Goal: Task Accomplishment & Management: Use online tool/utility

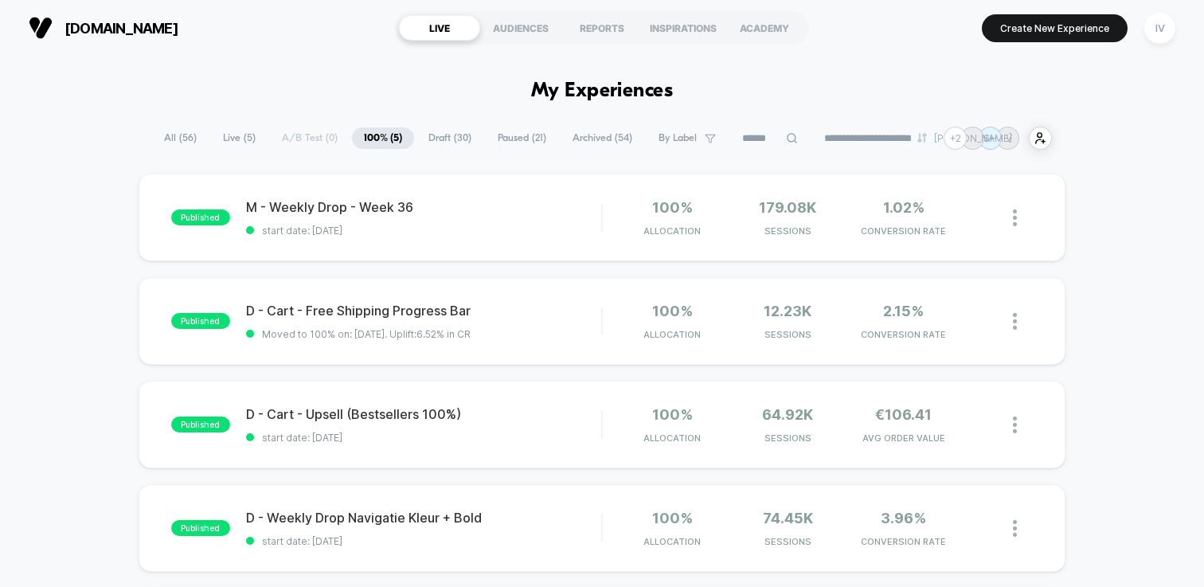
click at [456, 147] on span "Draft ( 30 )" at bounding box center [449, 138] width 67 height 22
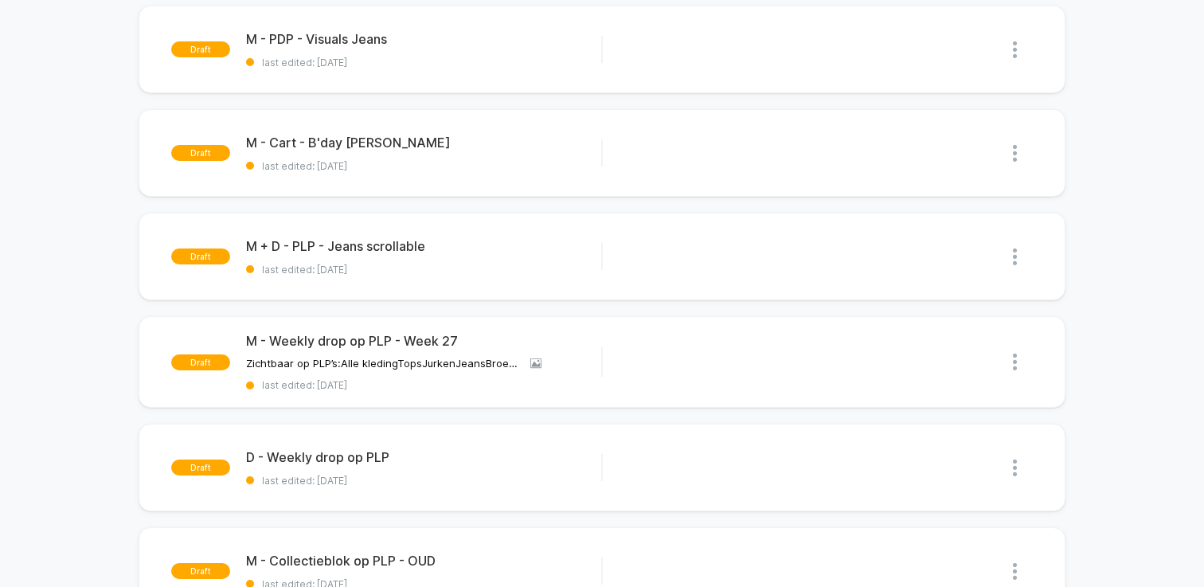
scroll to position [825, 0]
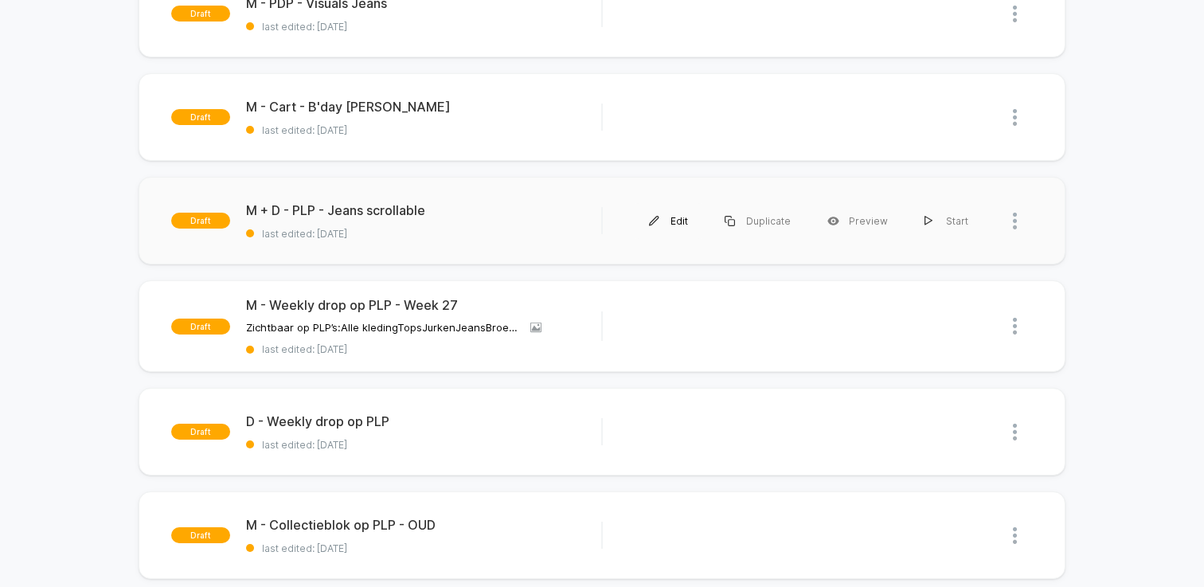
click at [680, 217] on div "Edit" at bounding box center [669, 221] width 76 height 36
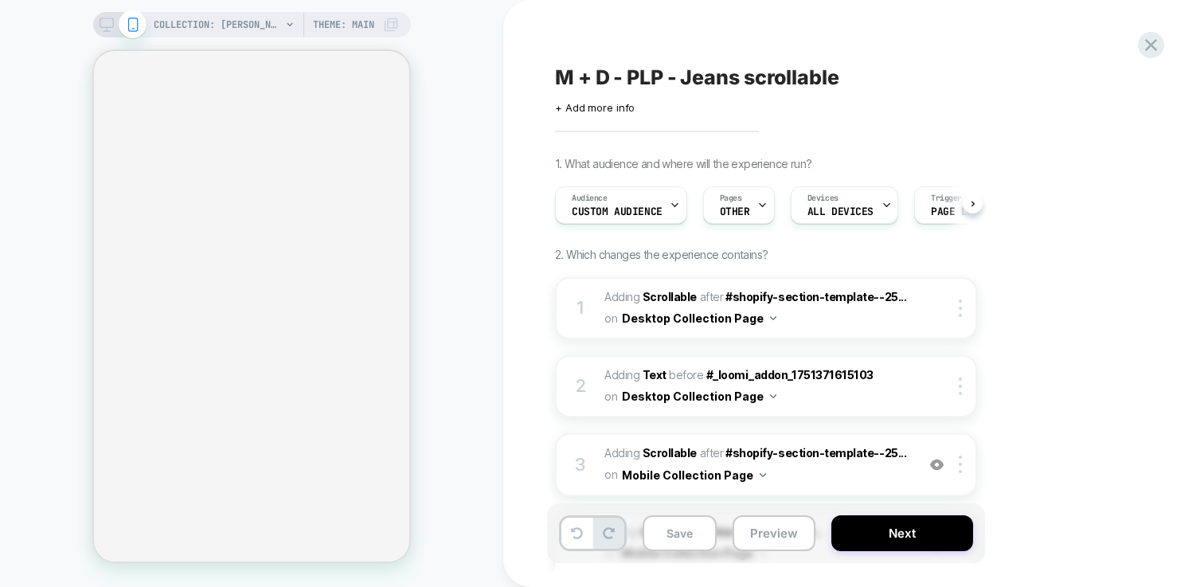
scroll to position [0, 2]
click at [963, 305] on div at bounding box center [963, 308] width 26 height 18
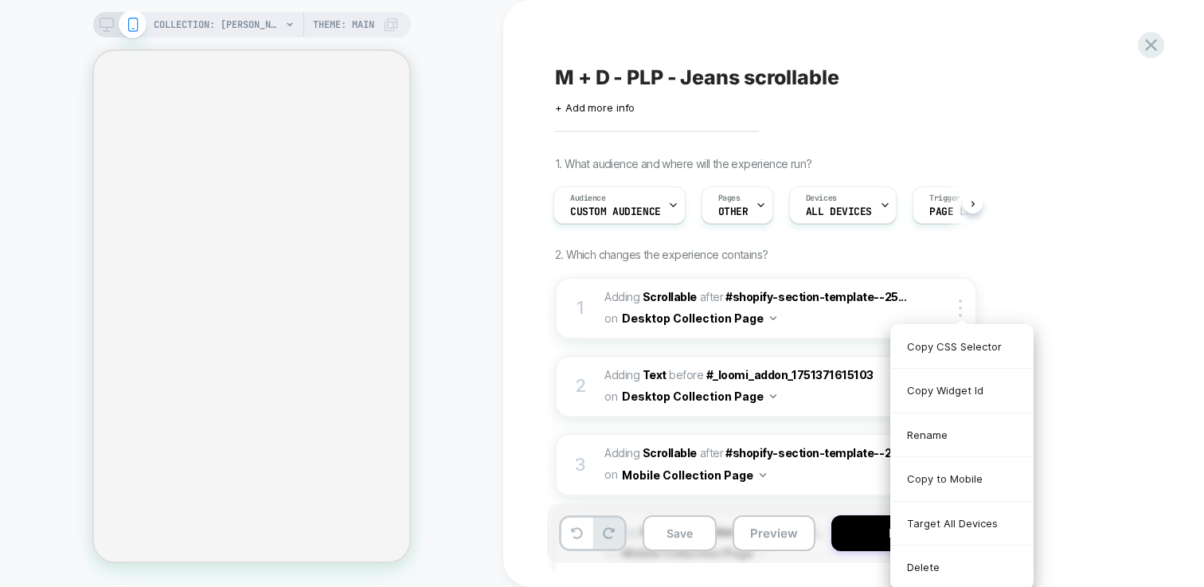
click at [1115, 420] on div "1. What audience and where will the experience run? Audience Custom Audience Pa…" at bounding box center [845, 538] width 581 height 763
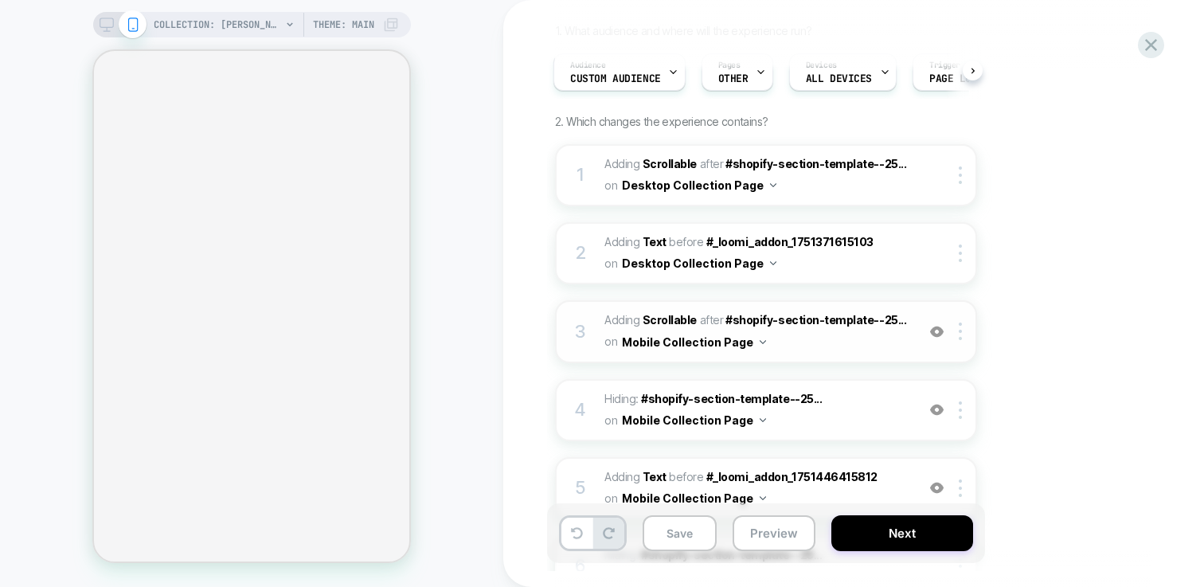
scroll to position [135, 0]
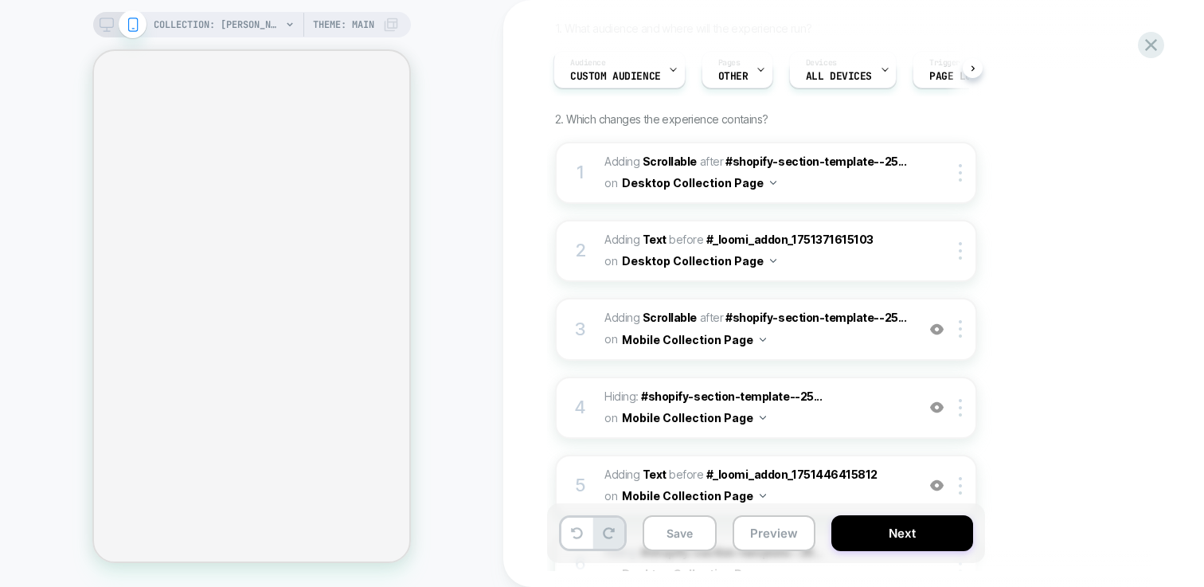
click at [116, 20] on div at bounding box center [120, 25] width 41 height 14
click at [106, 29] on icon at bounding box center [106, 29] width 1 height 4
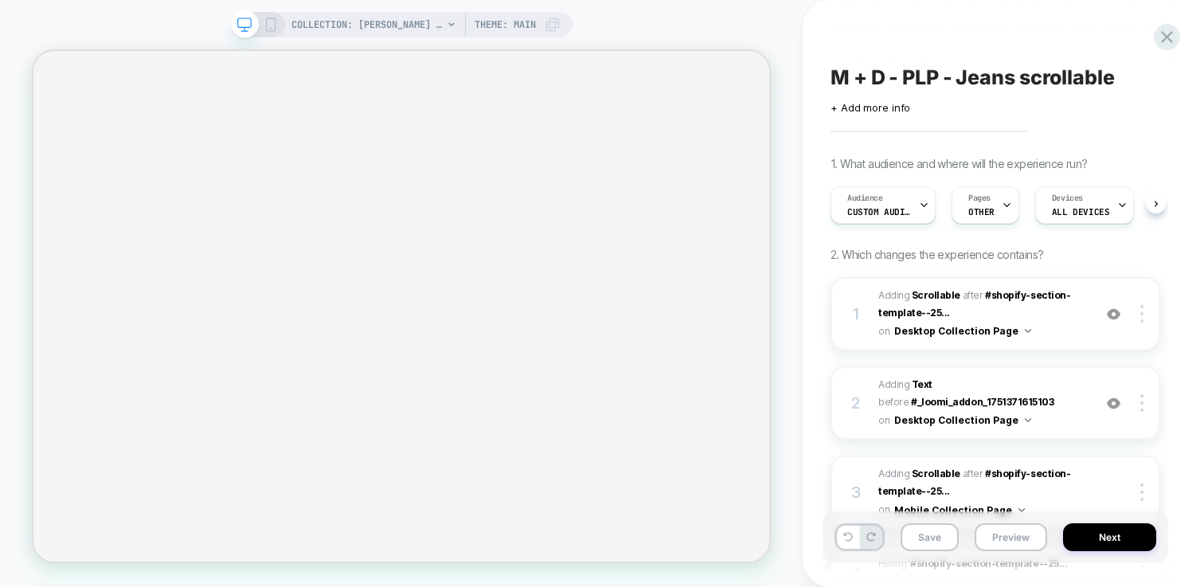
scroll to position [0, 1]
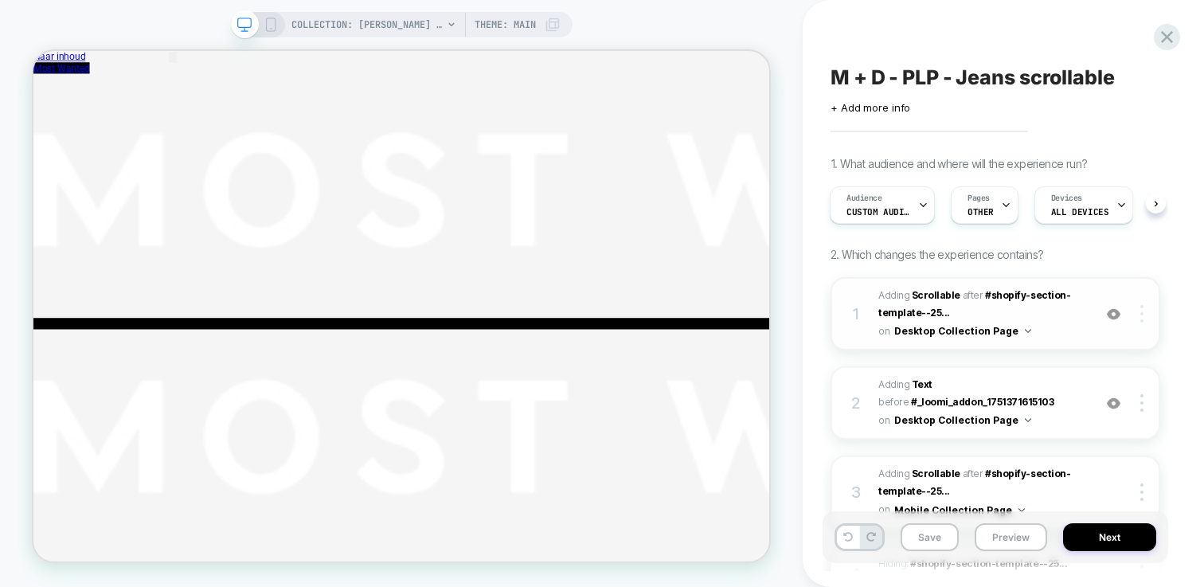
click at [1141, 315] on img at bounding box center [1141, 314] width 3 height 18
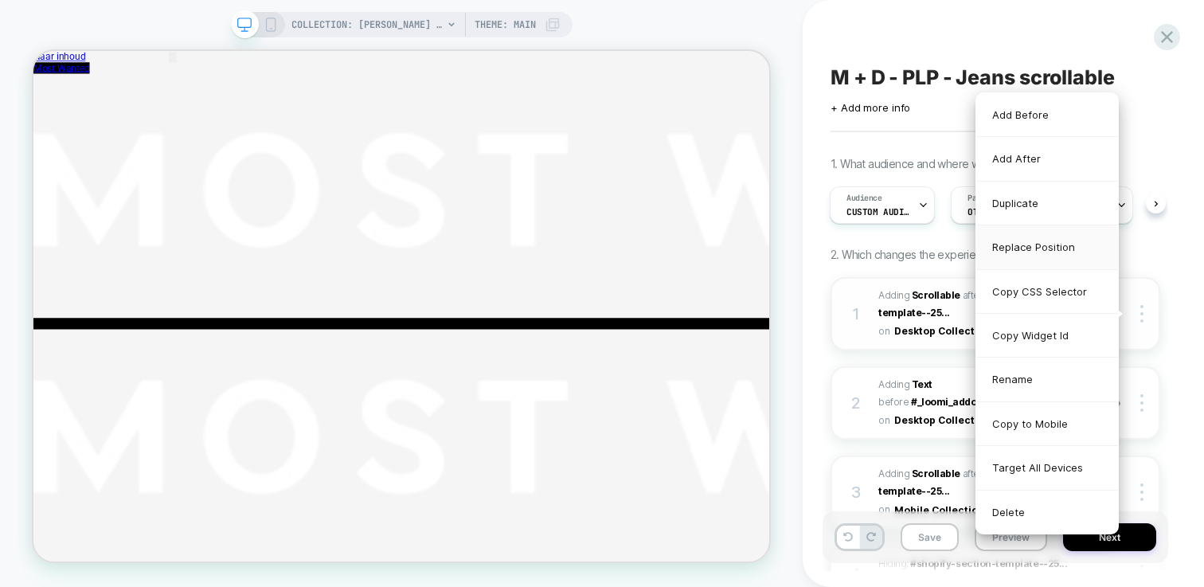
click at [1044, 246] on div "Replace Position" at bounding box center [1047, 247] width 142 height 44
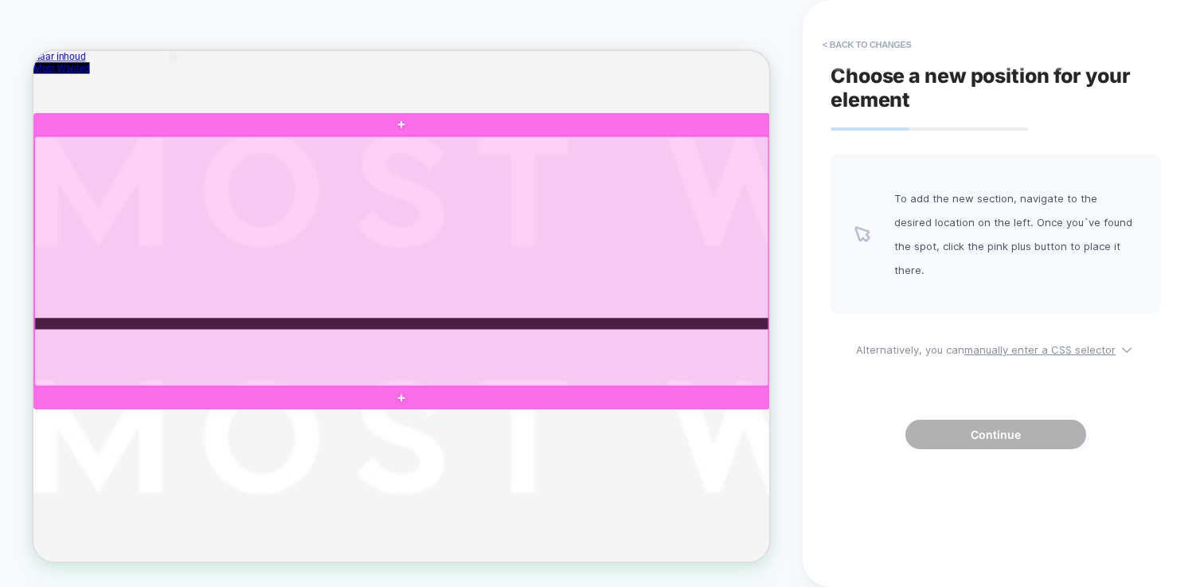
click at [913, 272] on div at bounding box center [524, 331] width 979 height 333
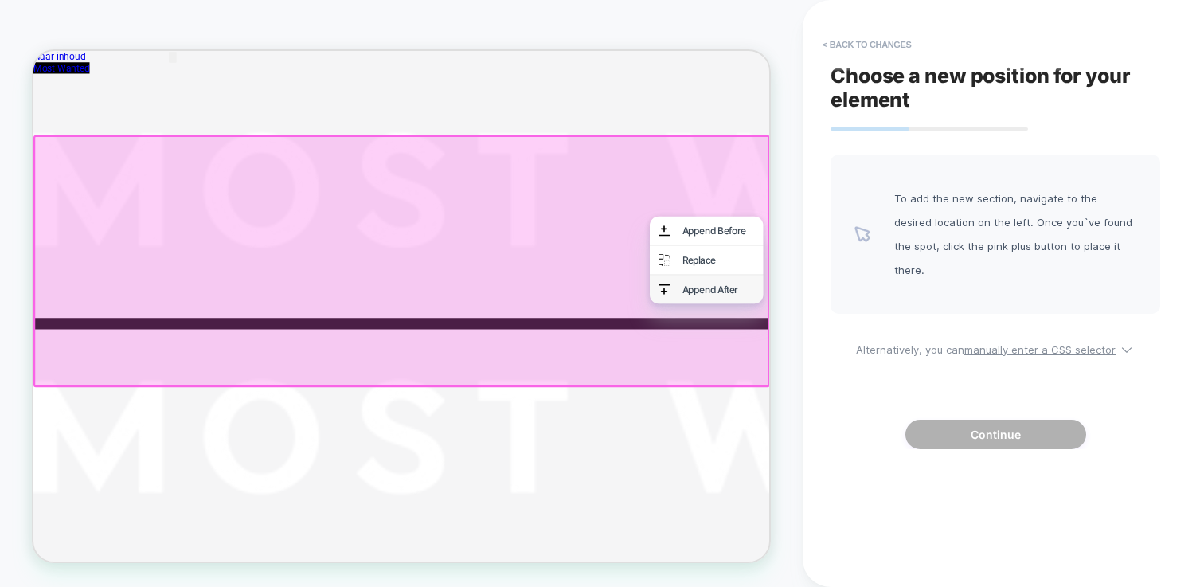
click at [928, 377] on div "Append After" at bounding box center [946, 369] width 97 height 16
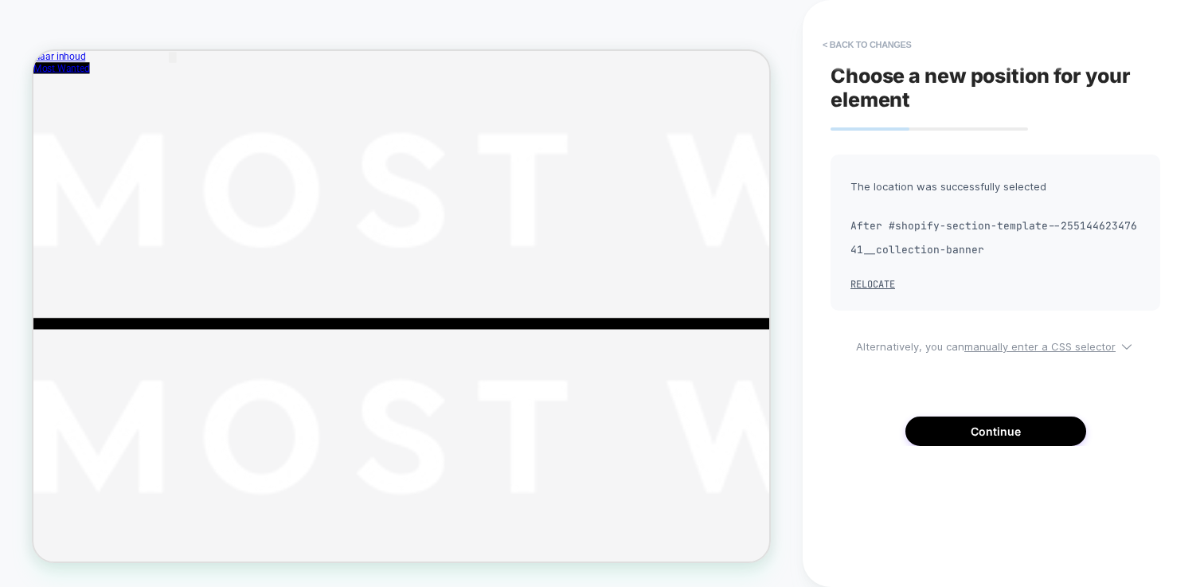
click at [996, 413] on div "The location was successfully selected After #shopify-section-template--2551446…" at bounding box center [996, 299] width 330 height 291
click at [990, 425] on button "Continue" at bounding box center [995, 430] width 181 height 29
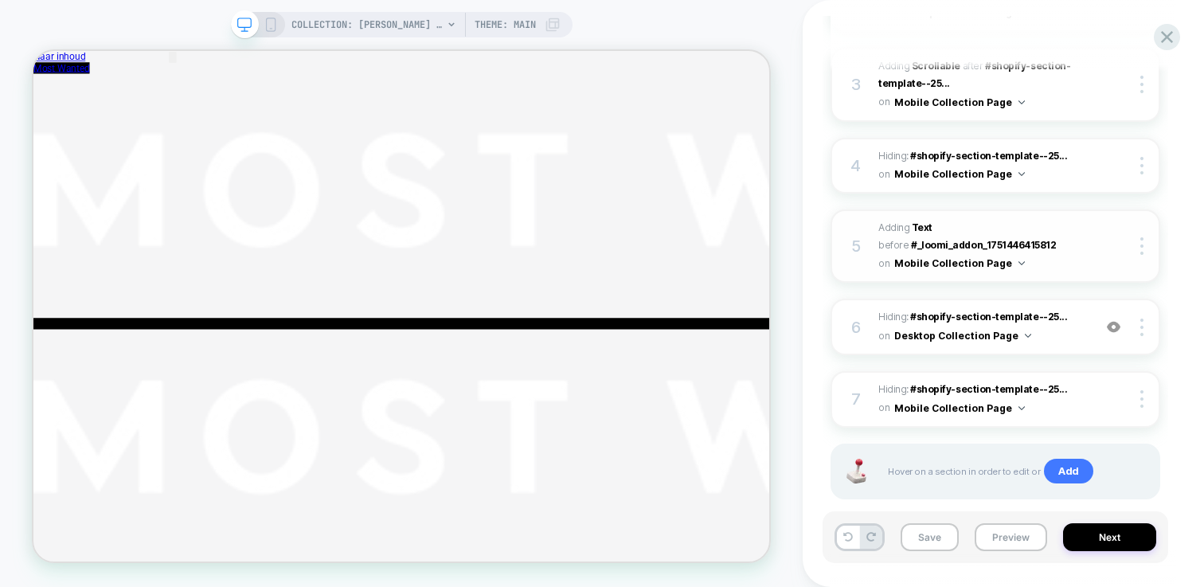
scroll to position [419, 0]
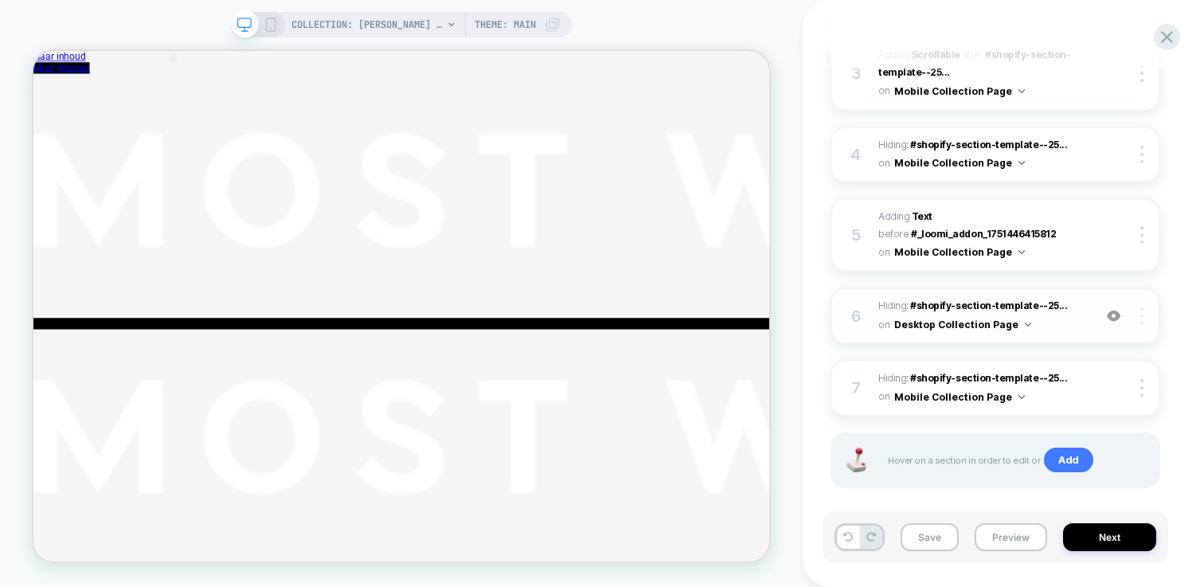
click at [1144, 307] on div at bounding box center [1144, 316] width 30 height 18
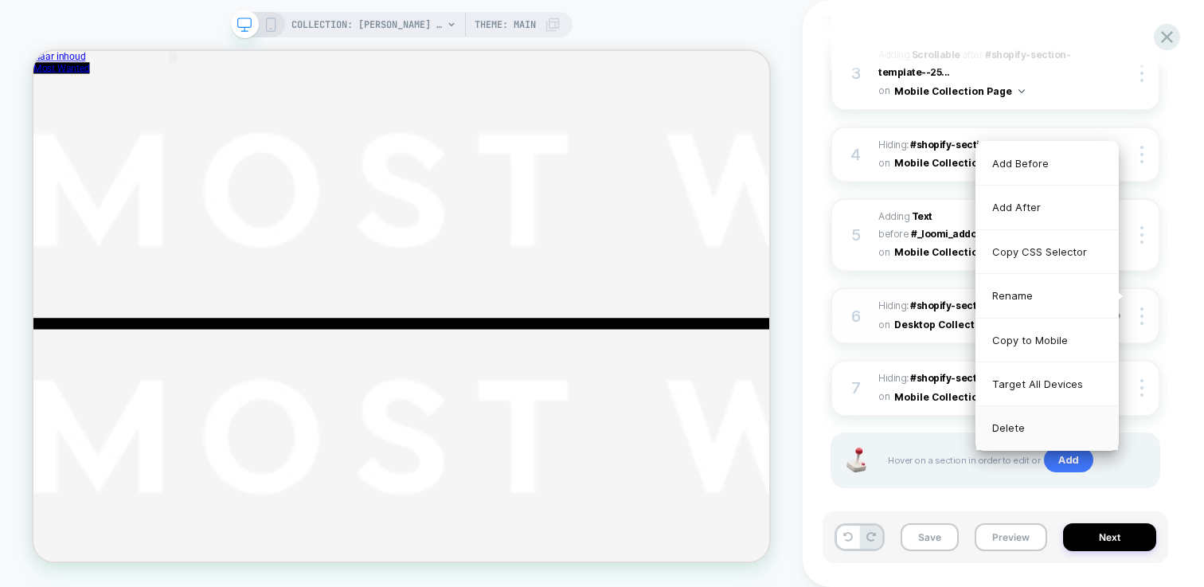
click at [1042, 428] on div "Delete" at bounding box center [1047, 427] width 142 height 43
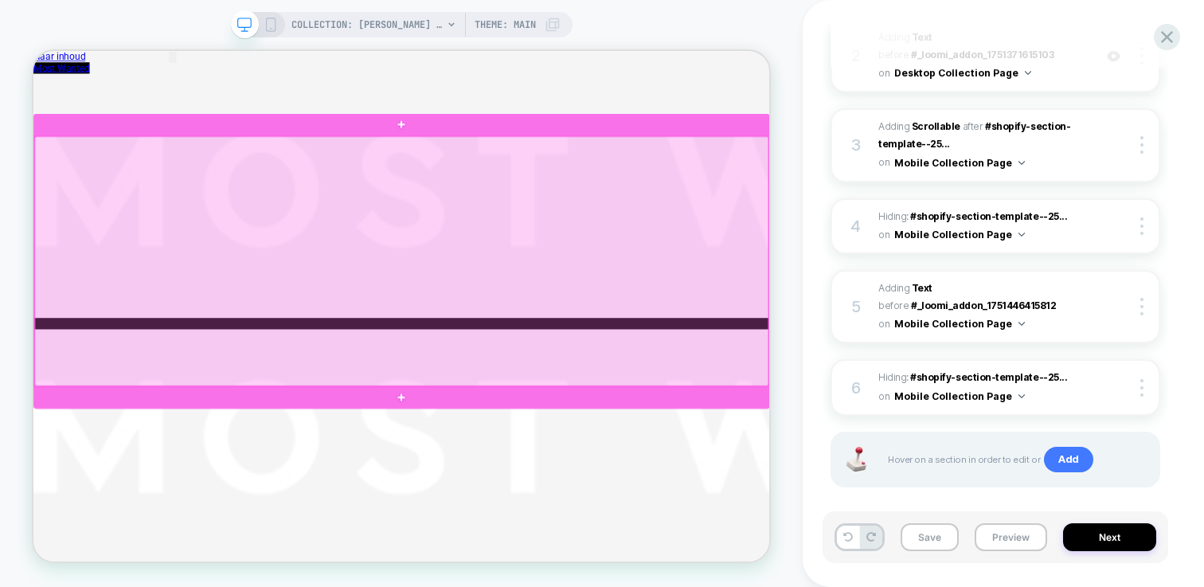
click at [848, 297] on div at bounding box center [524, 331] width 979 height 333
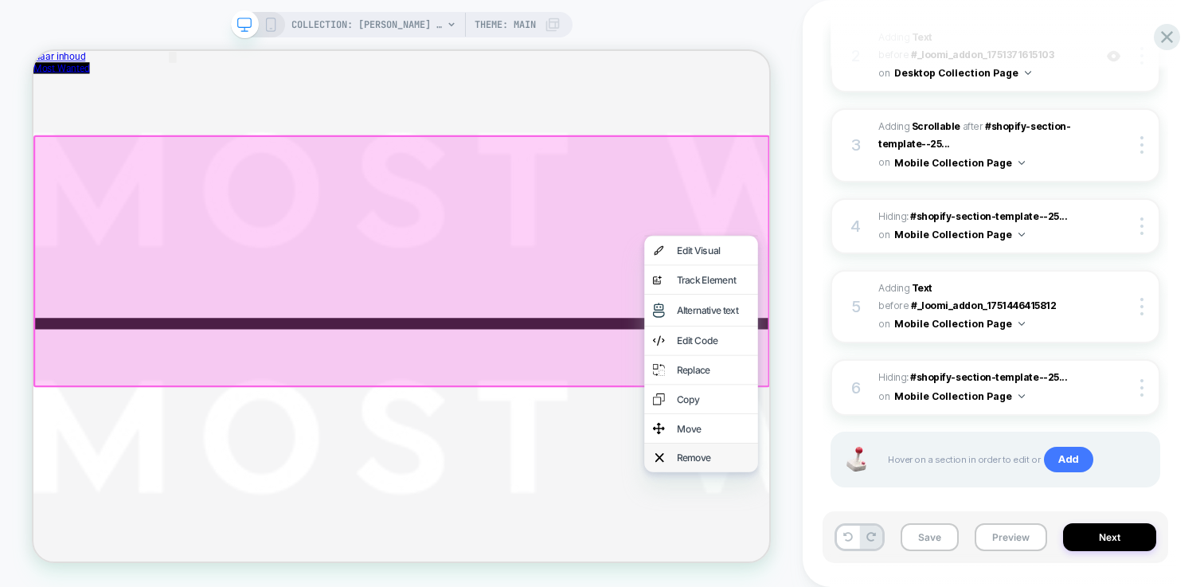
click at [967, 586] on div "Remove" at bounding box center [939, 593] width 97 height 16
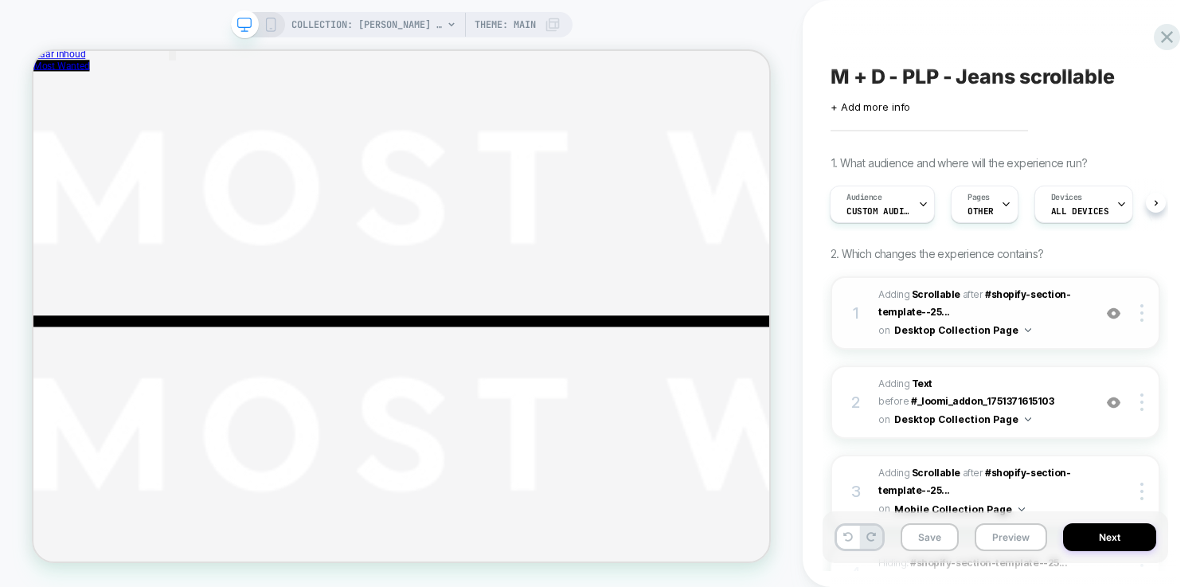
scroll to position [0, 0]
click at [929, 530] on button "Save" at bounding box center [930, 537] width 58 height 28
